Goal: Information Seeking & Learning: Learn about a topic

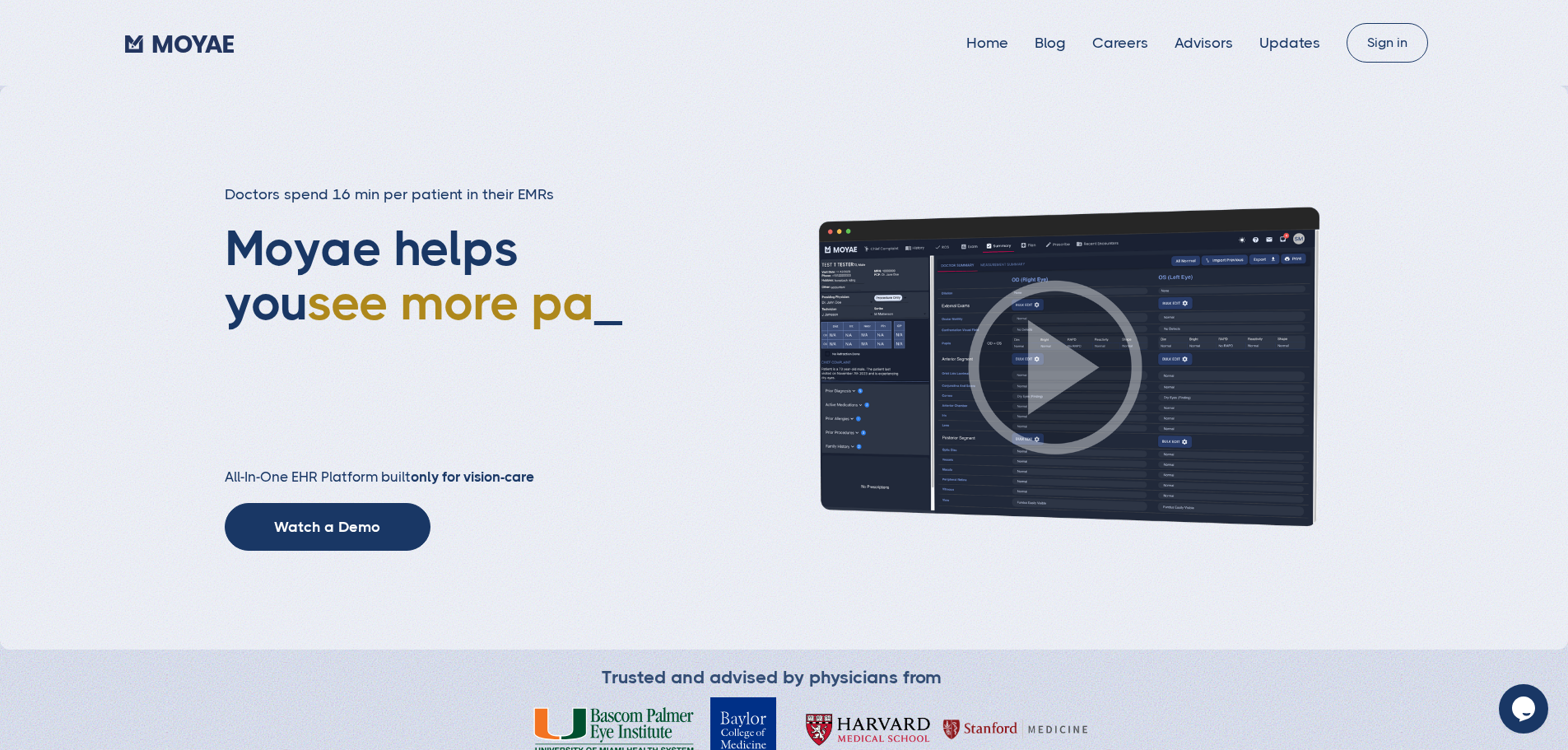
click at [1060, 400] on img at bounding box center [1056, 366] width 576 height 324
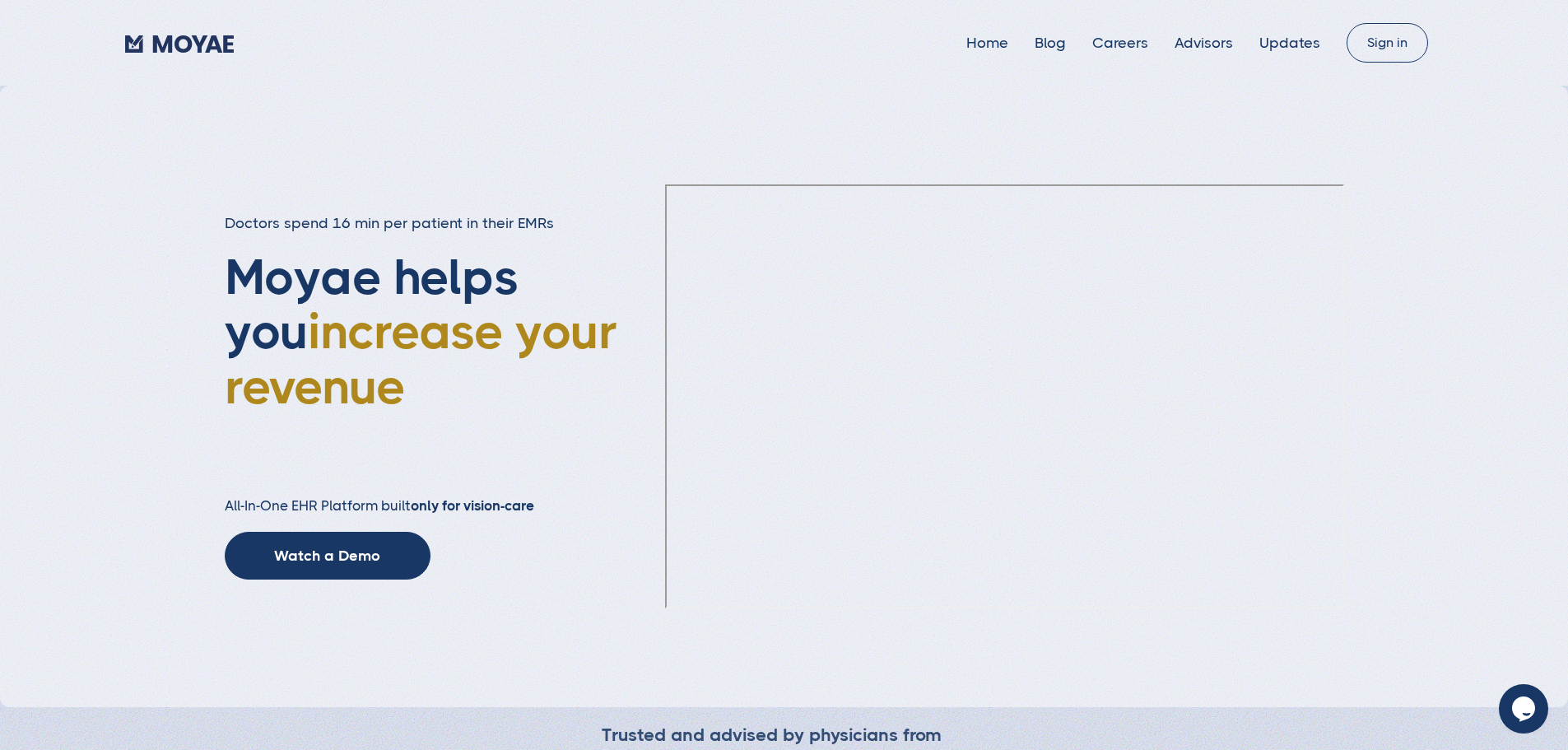
type input "Subscribe"
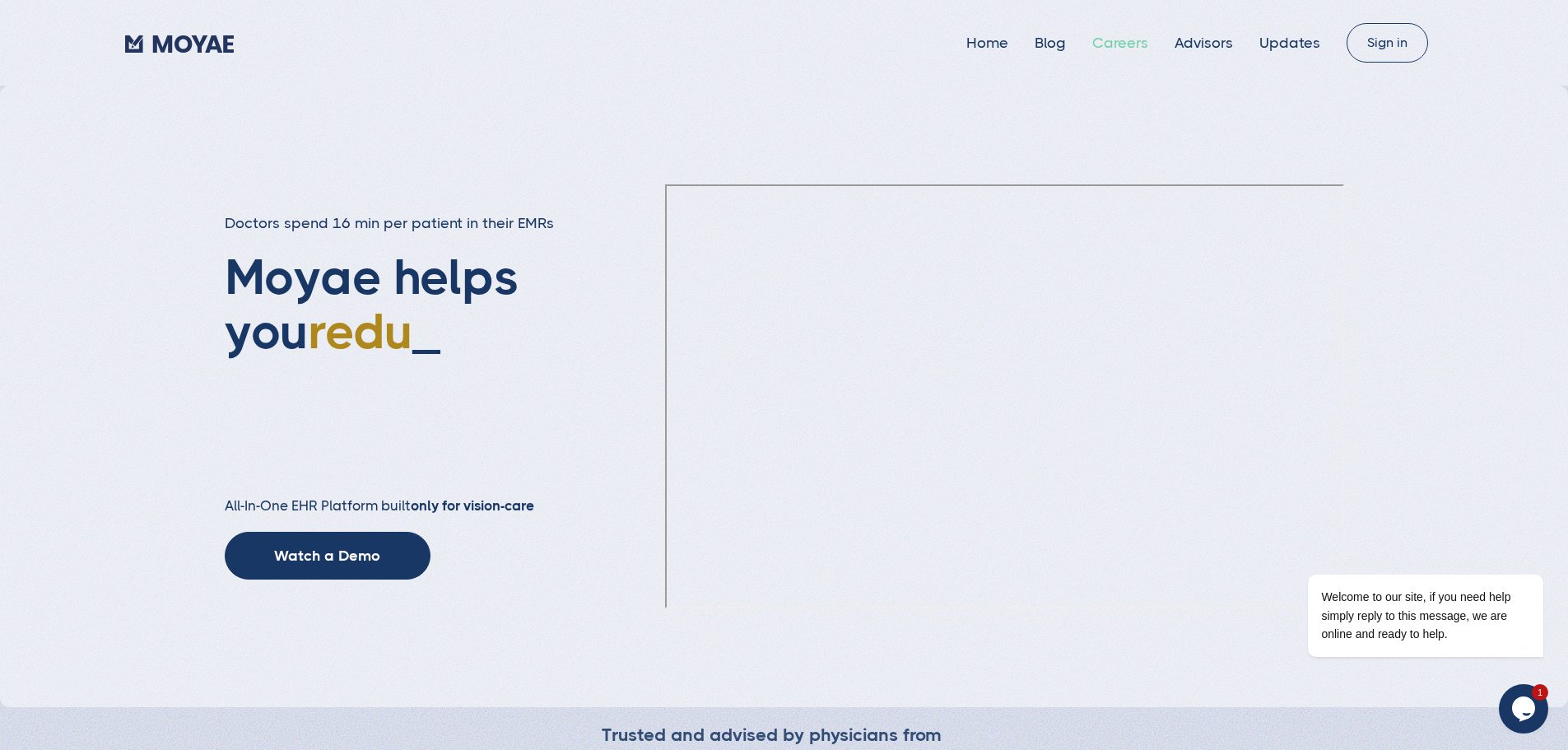
click at [1113, 42] on link "Careers" at bounding box center [1120, 43] width 56 height 17
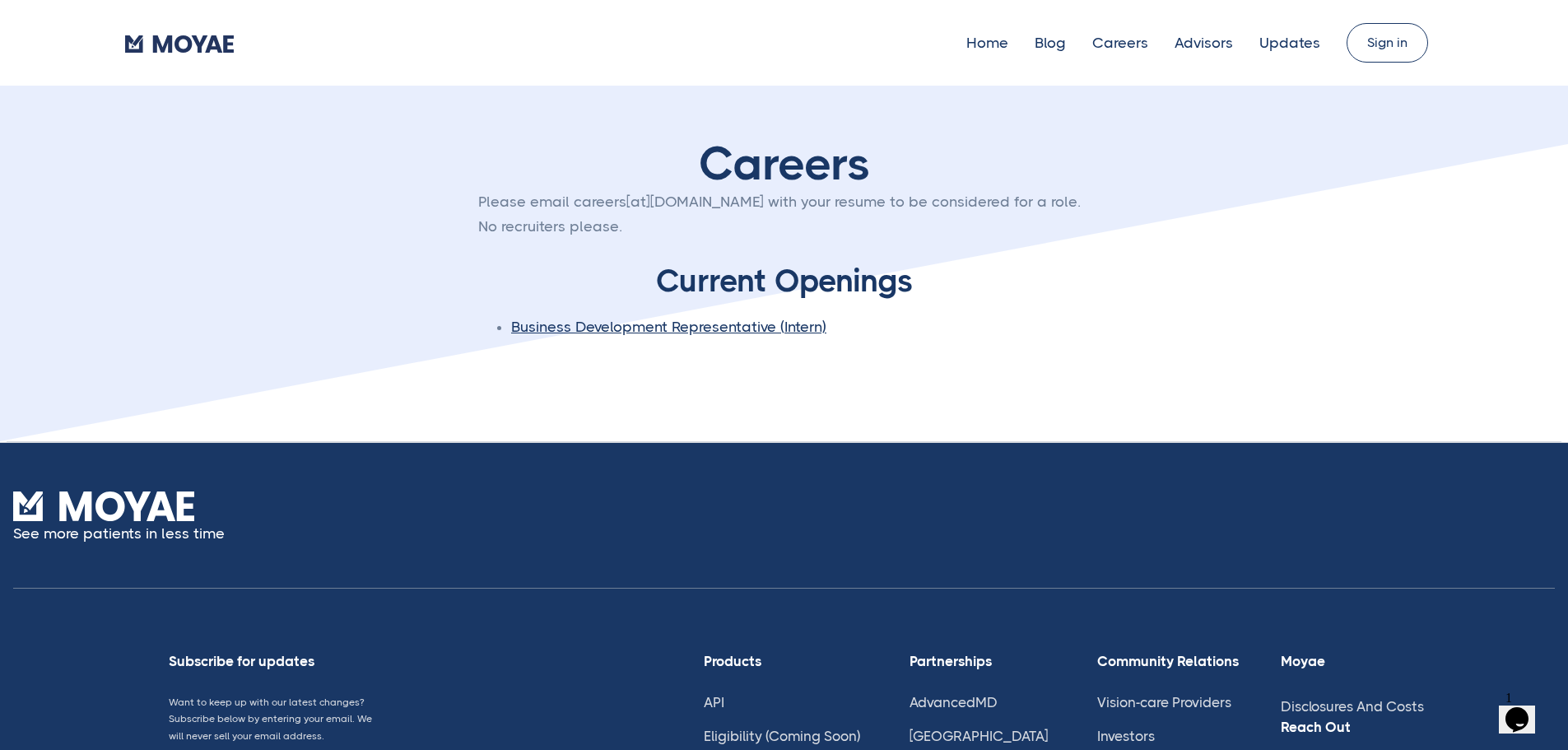
type input "Subscribe"
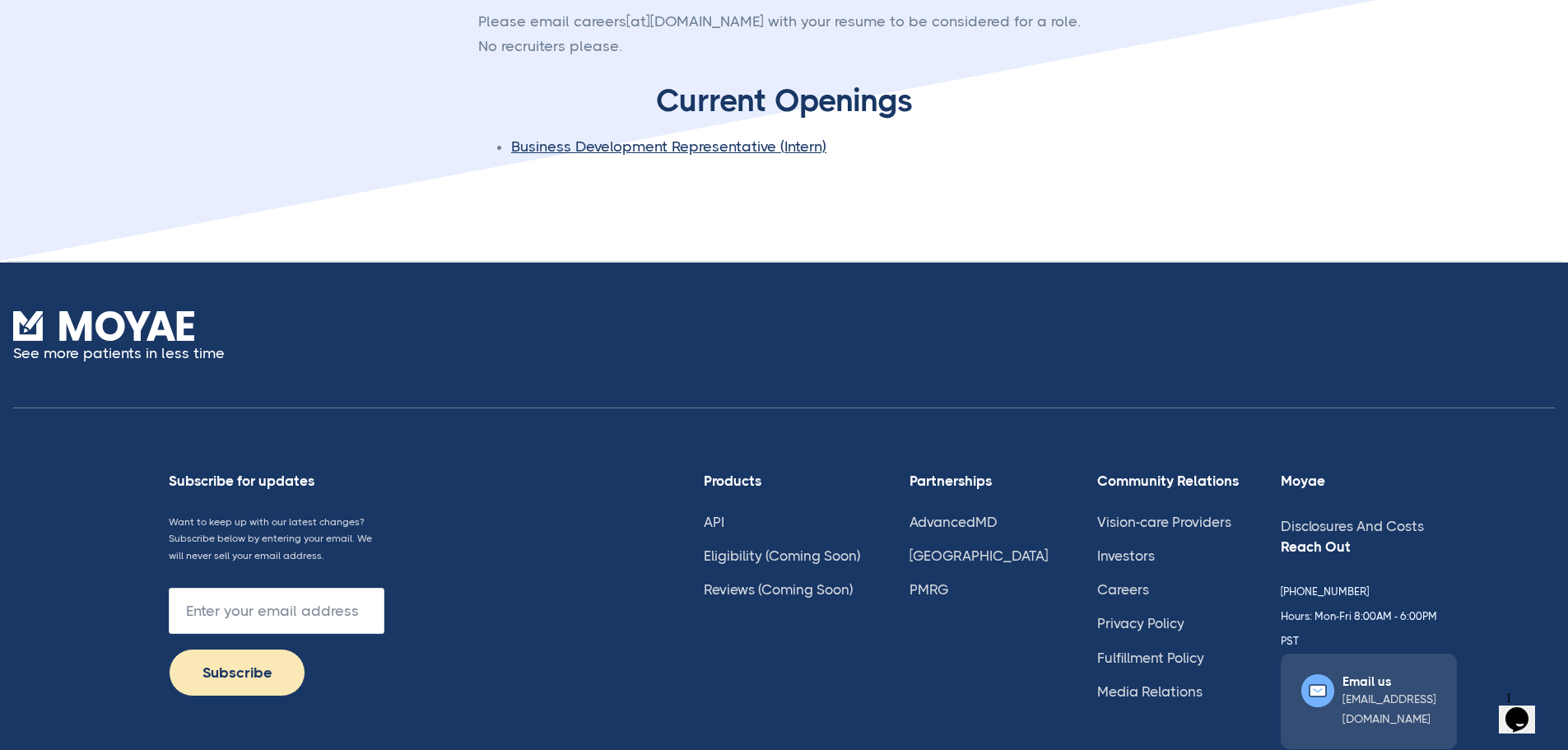
scroll to position [330, 0]
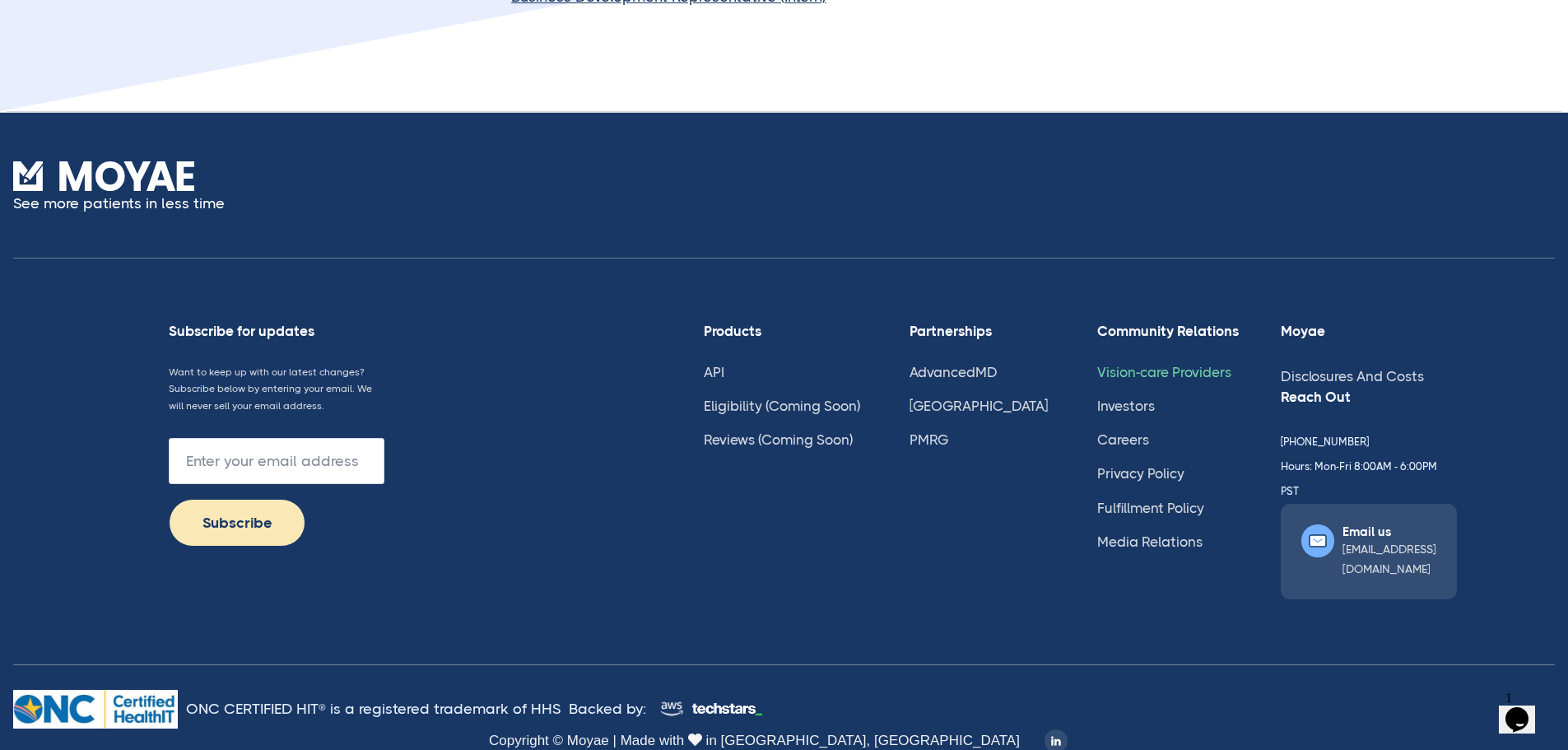
click at [1133, 380] on link "Vision-care Providers" at bounding box center [1164, 372] width 134 height 17
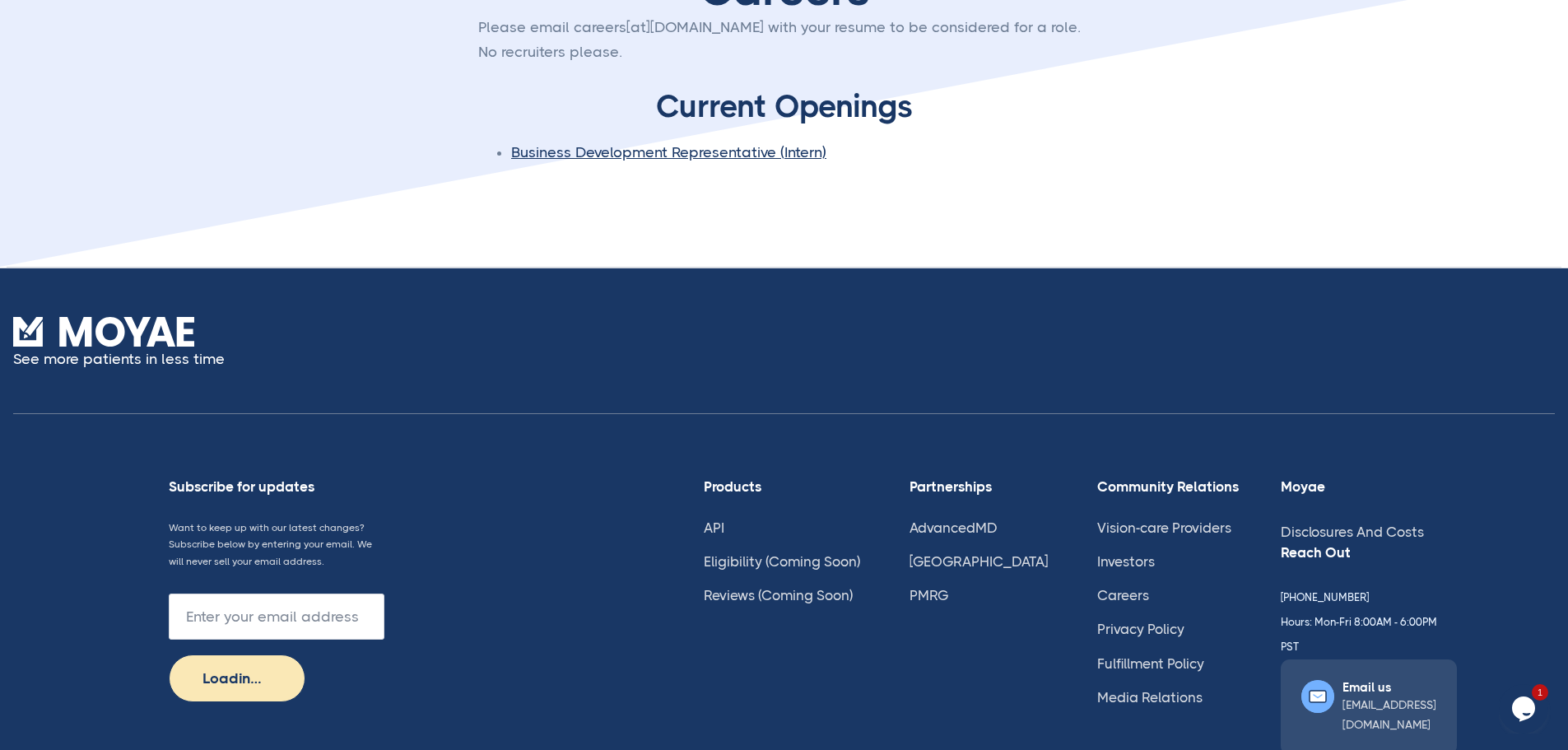
scroll to position [330, 0]
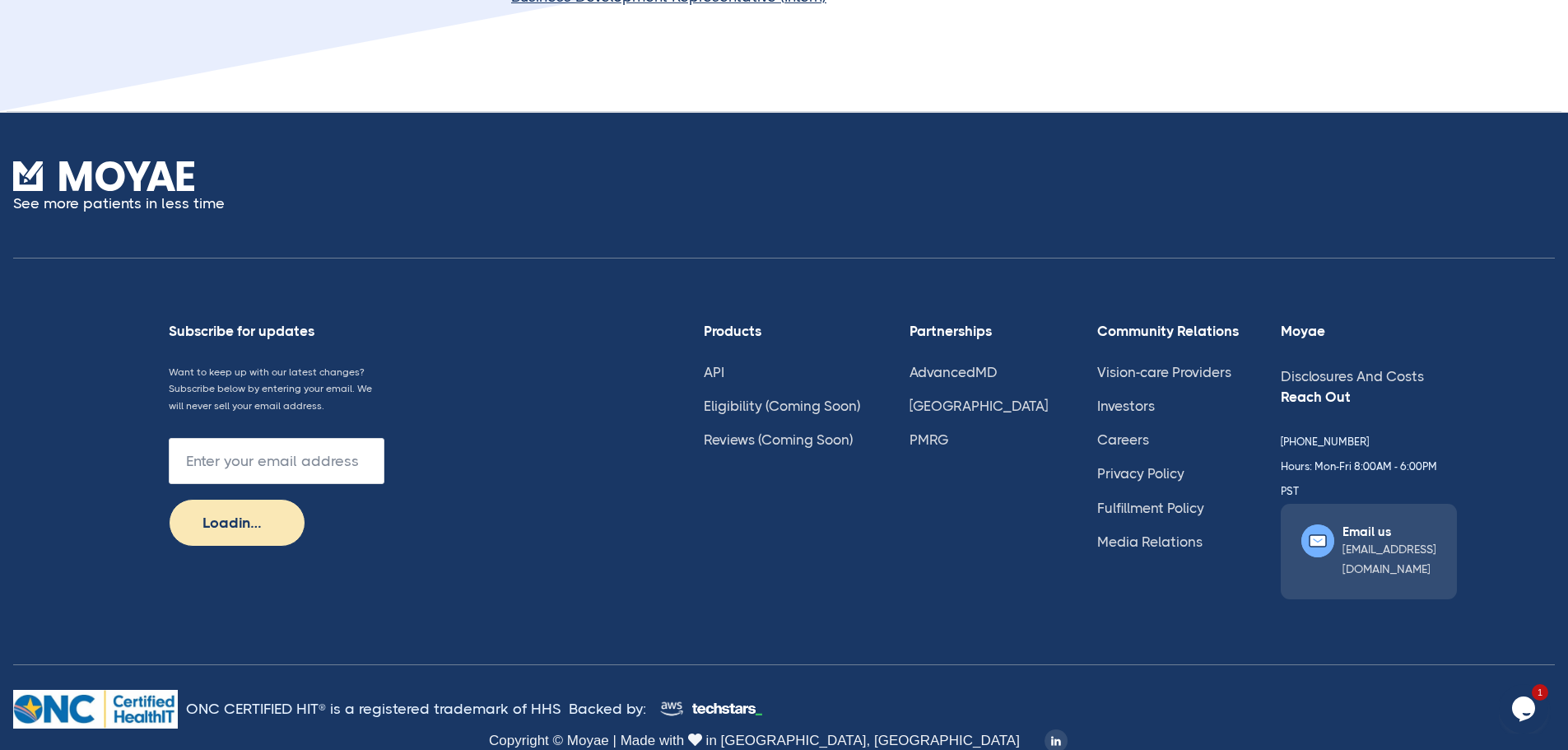
type input "Subscribe"
